Goal: Check status: Check status

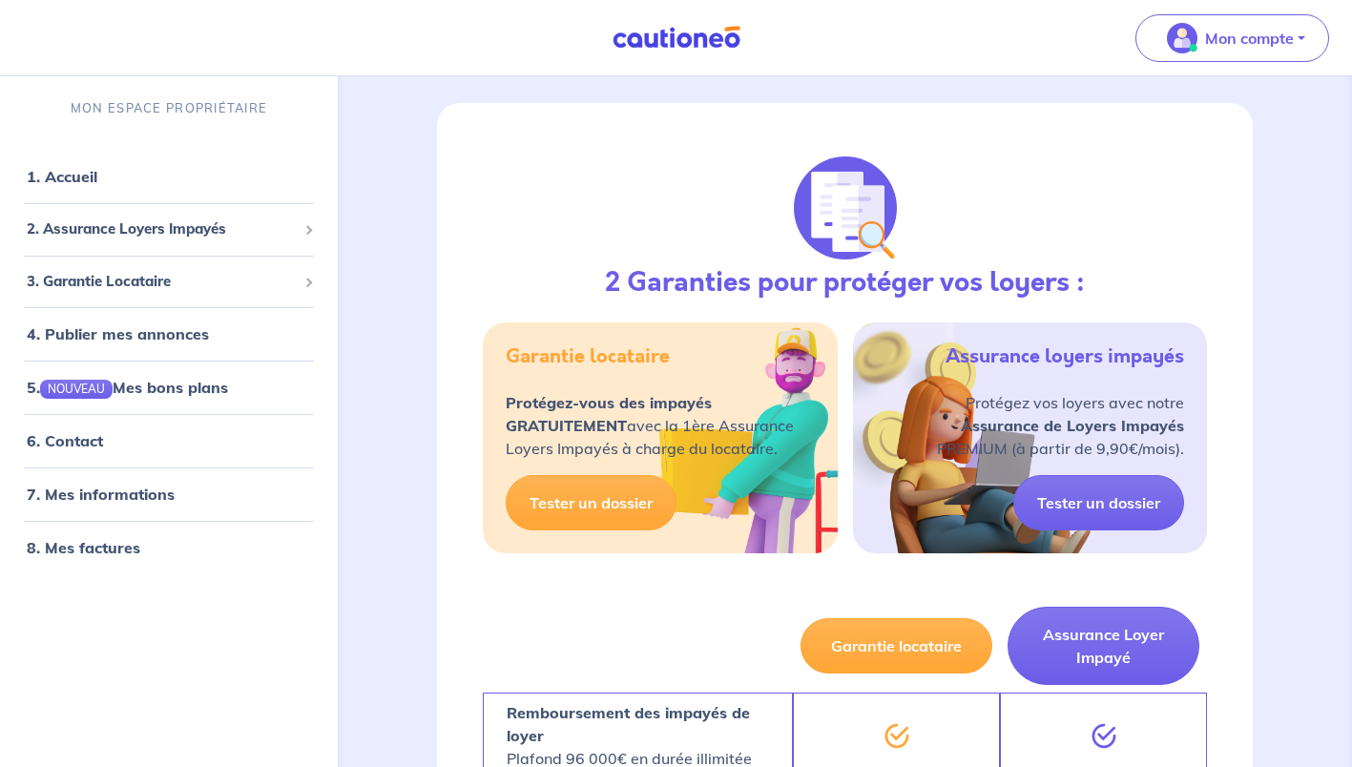
scroll to position [95, 0]
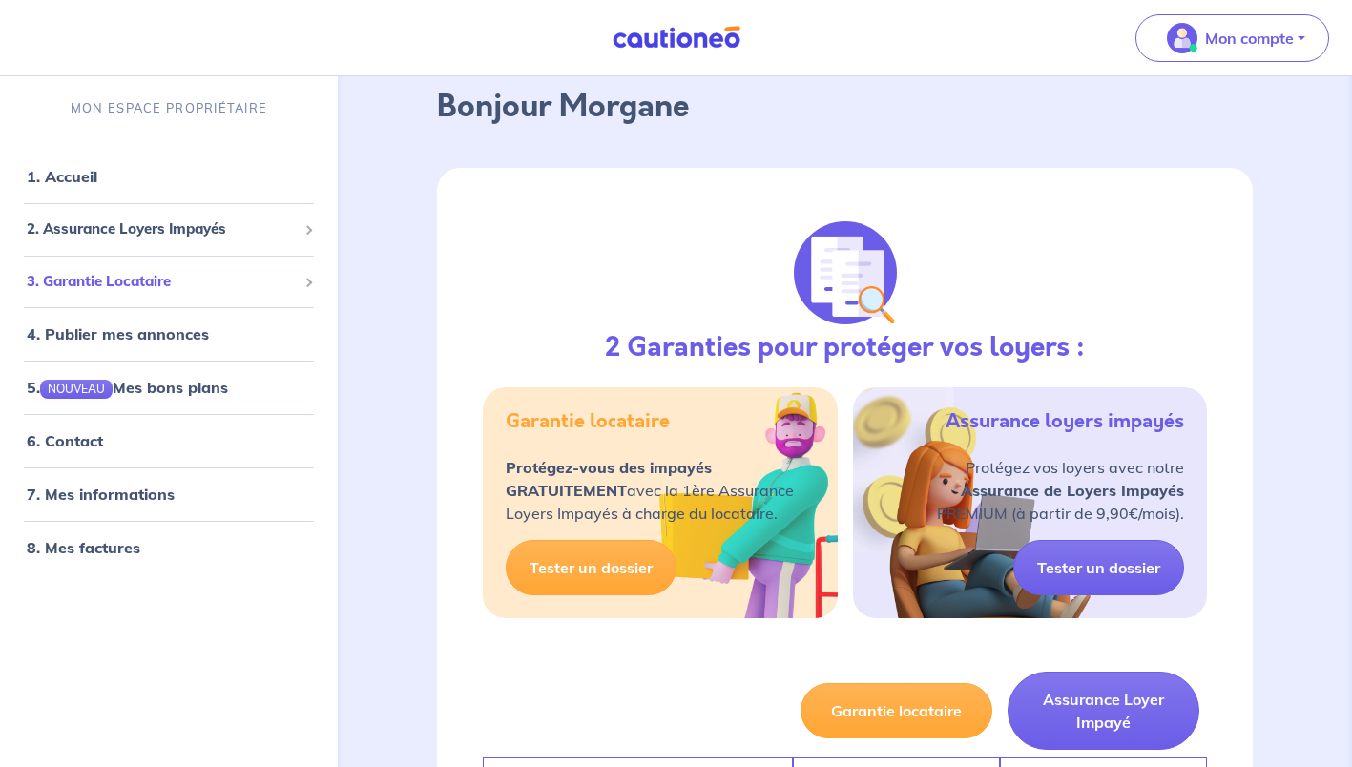
click at [174, 289] on span "3. Garantie Locataire" at bounding box center [162, 282] width 270 height 22
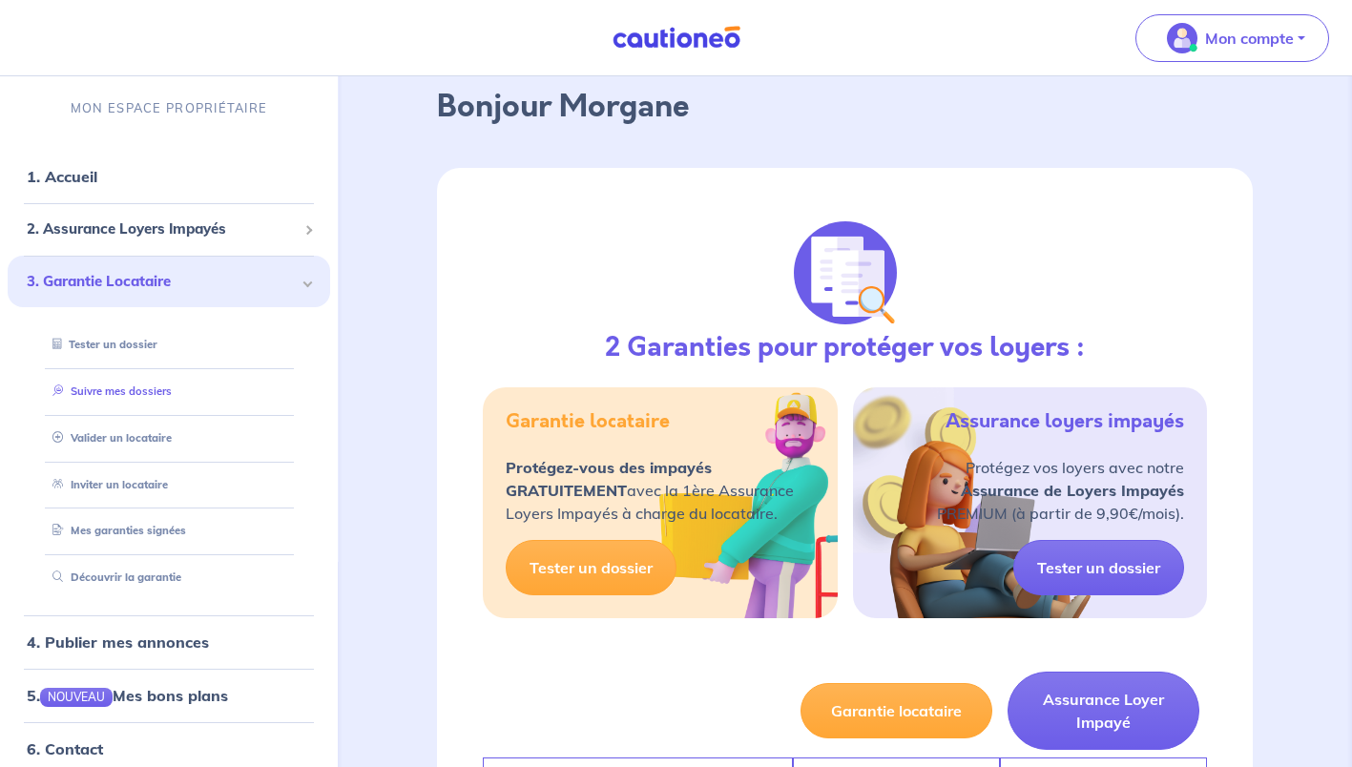
click at [131, 394] on link "Suivre mes dossiers" at bounding box center [108, 391] width 127 height 13
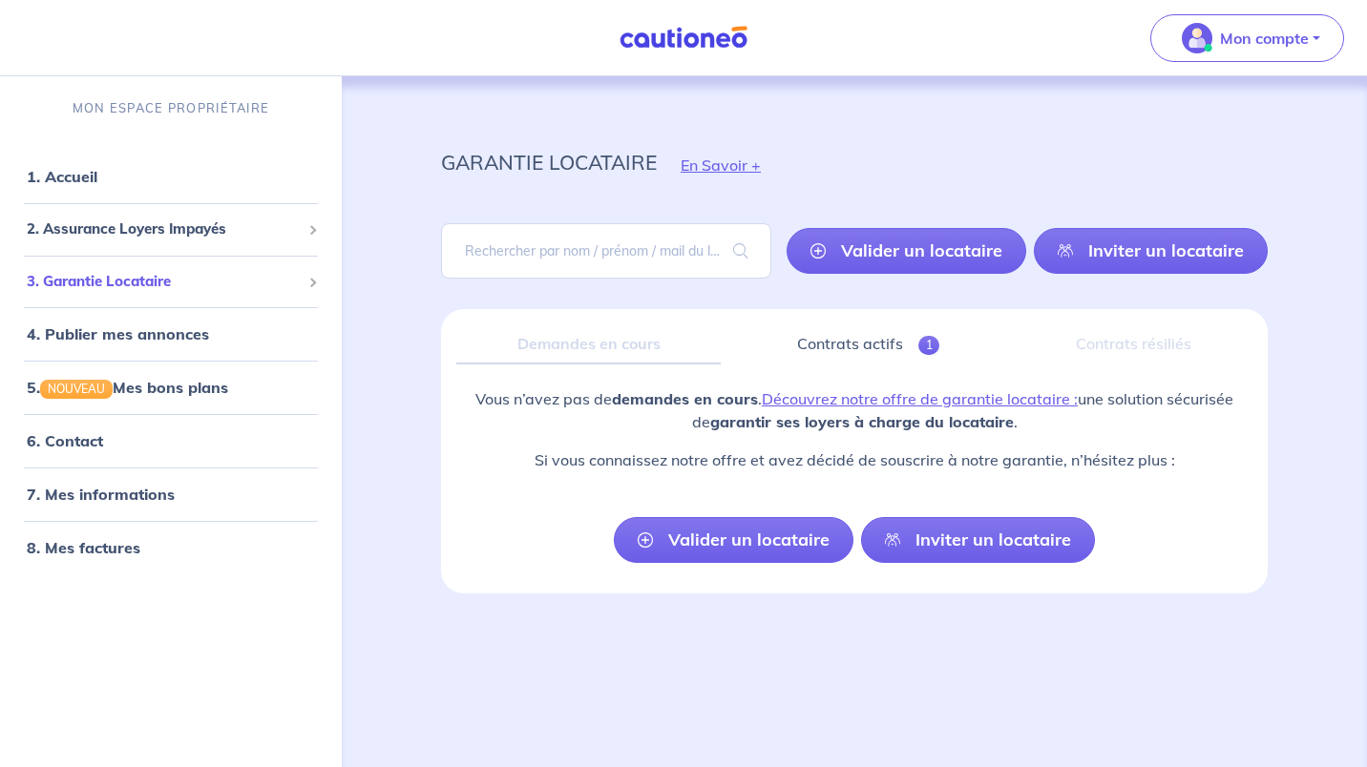
click at [146, 280] on span "3. Garantie Locataire" at bounding box center [164, 282] width 274 height 22
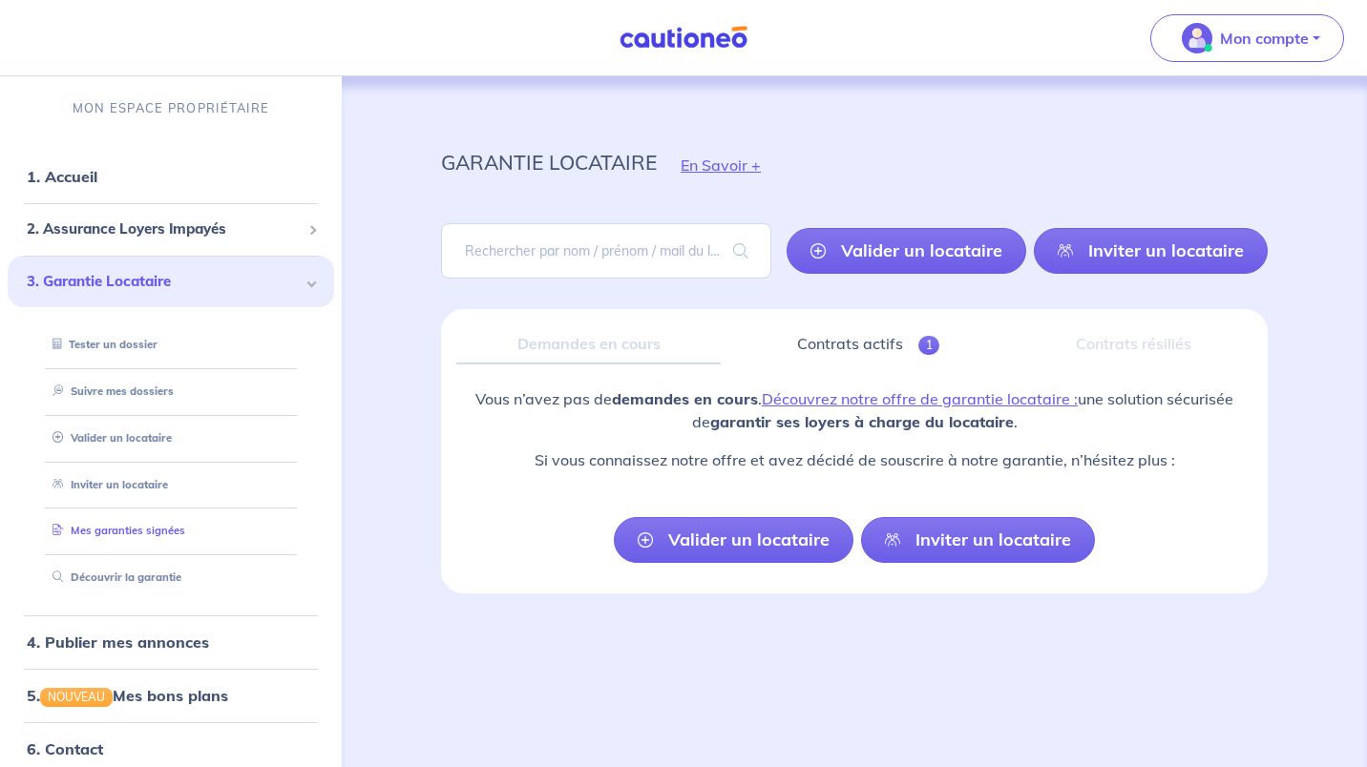
click at [123, 537] on link "Mes garanties signées" at bounding box center [115, 530] width 140 height 13
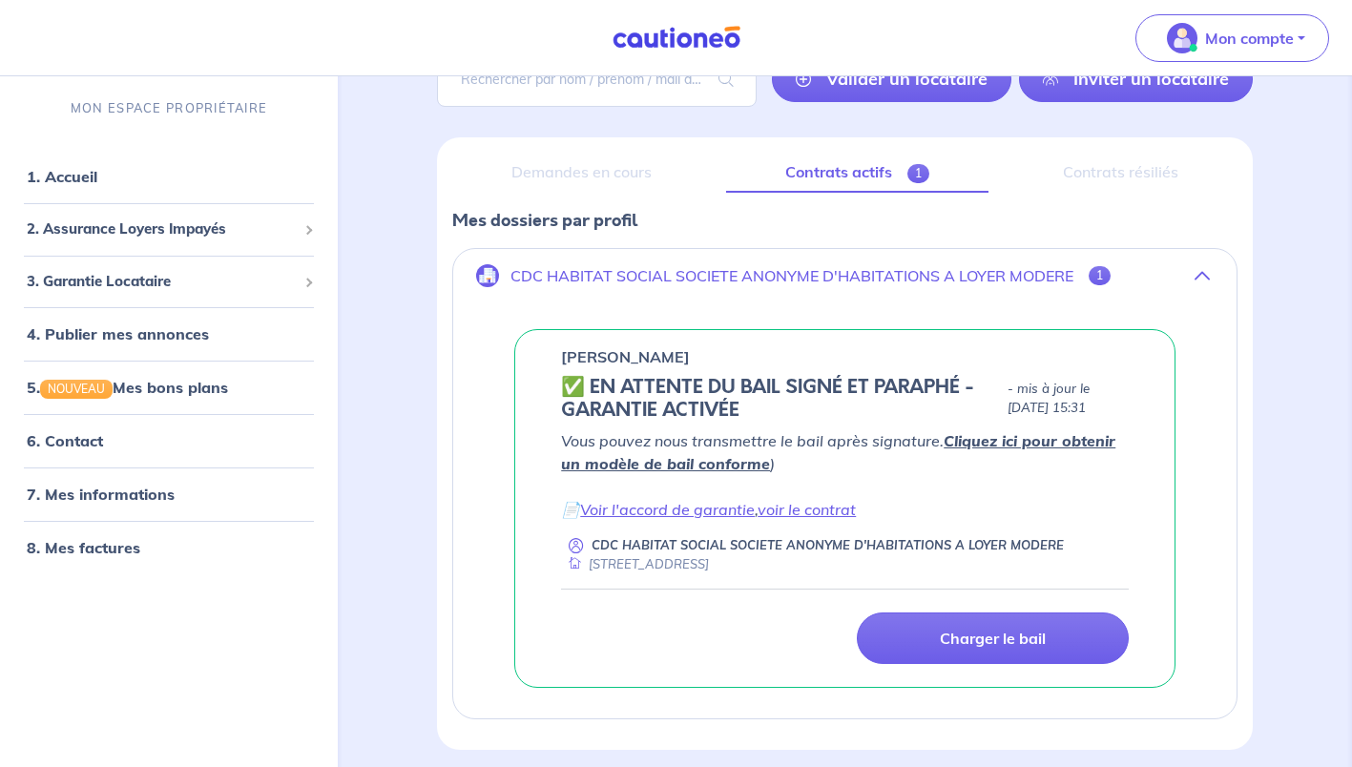
scroll to position [246, 0]
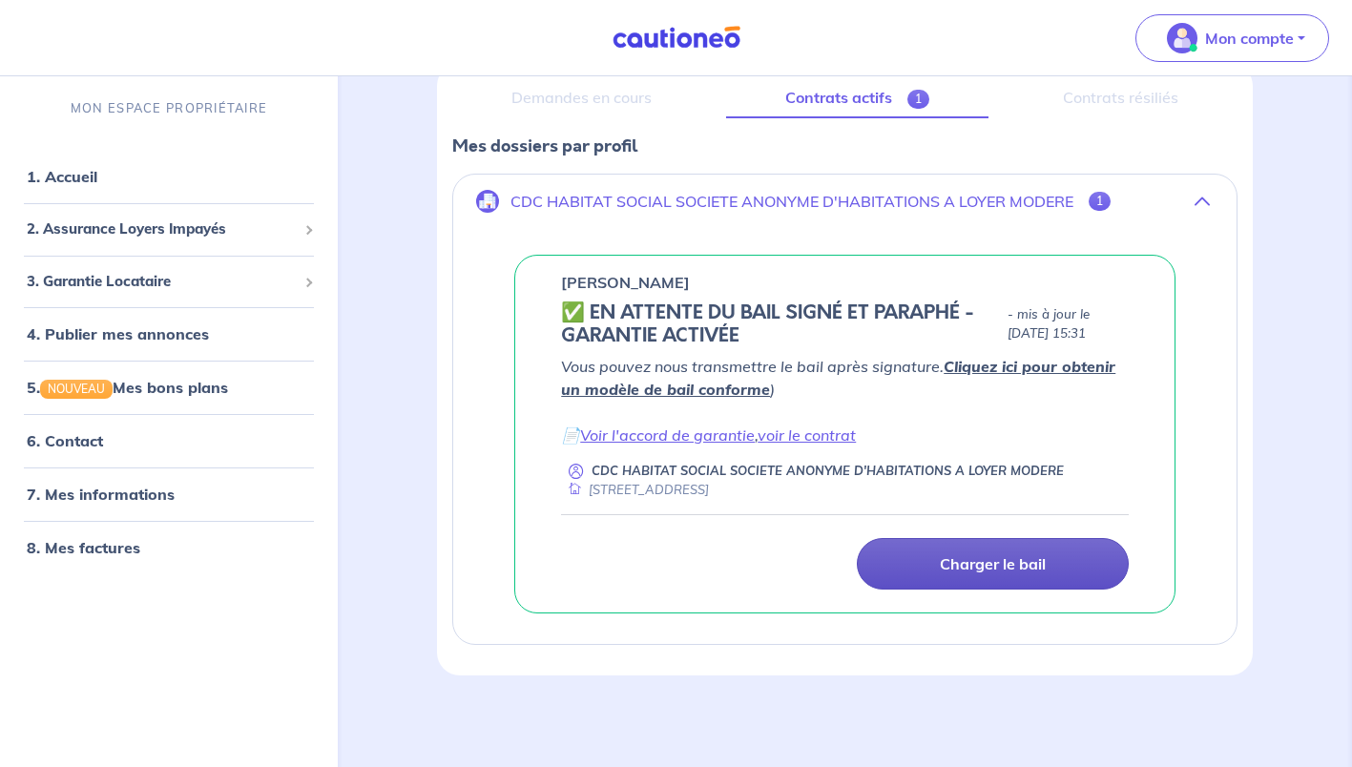
click at [993, 565] on p "Charger le bail" at bounding box center [993, 564] width 106 height 19
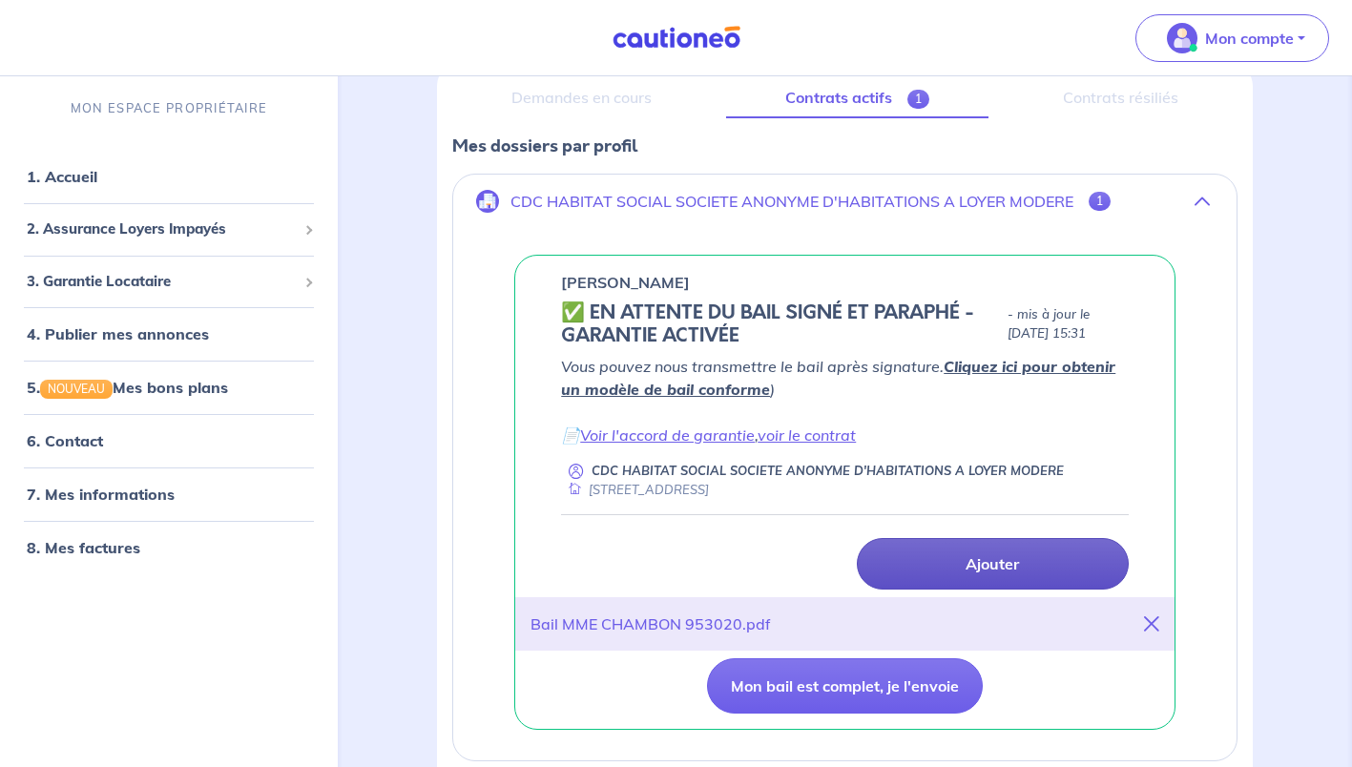
scroll to position [363, 0]
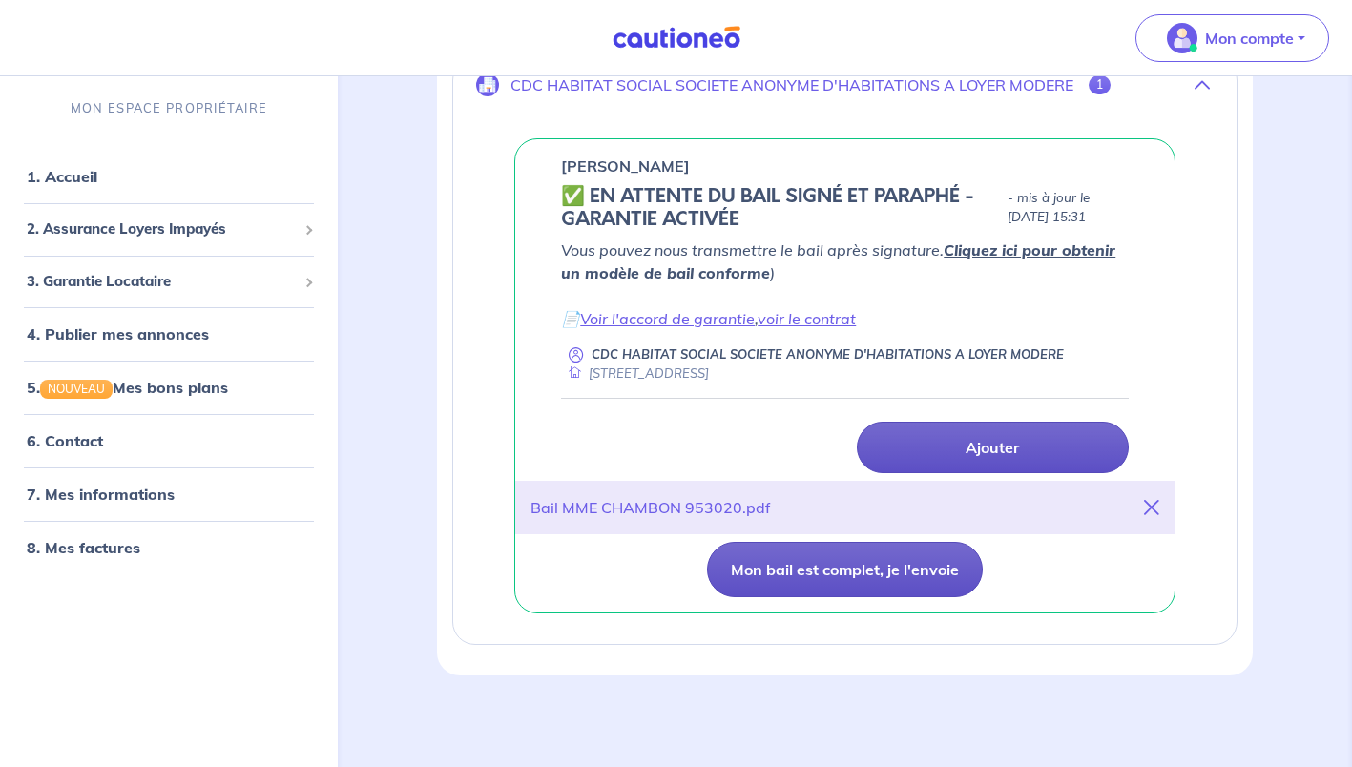
click at [869, 563] on button "Mon bail est complet, je l'envoie" at bounding box center [845, 569] width 276 height 55
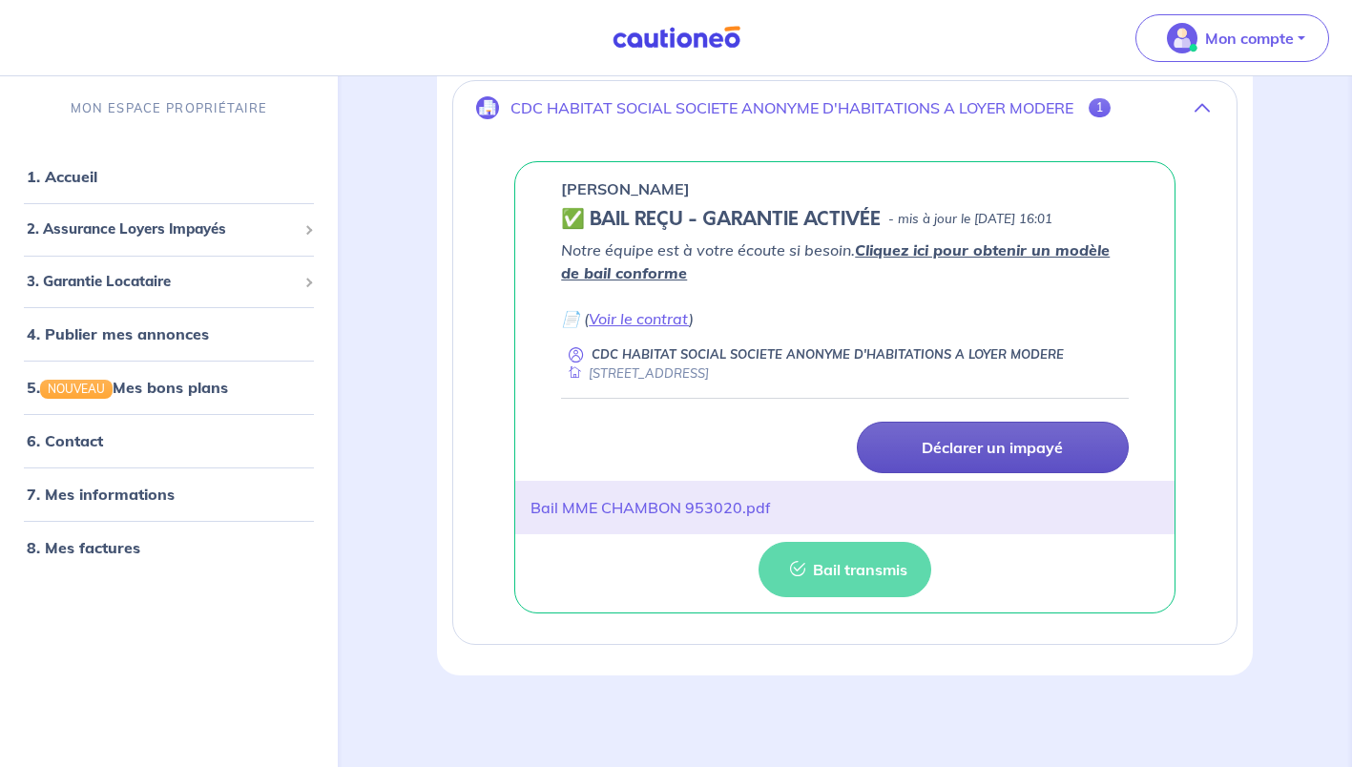
scroll to position [223, 0]
